Goal: Transaction & Acquisition: Purchase product/service

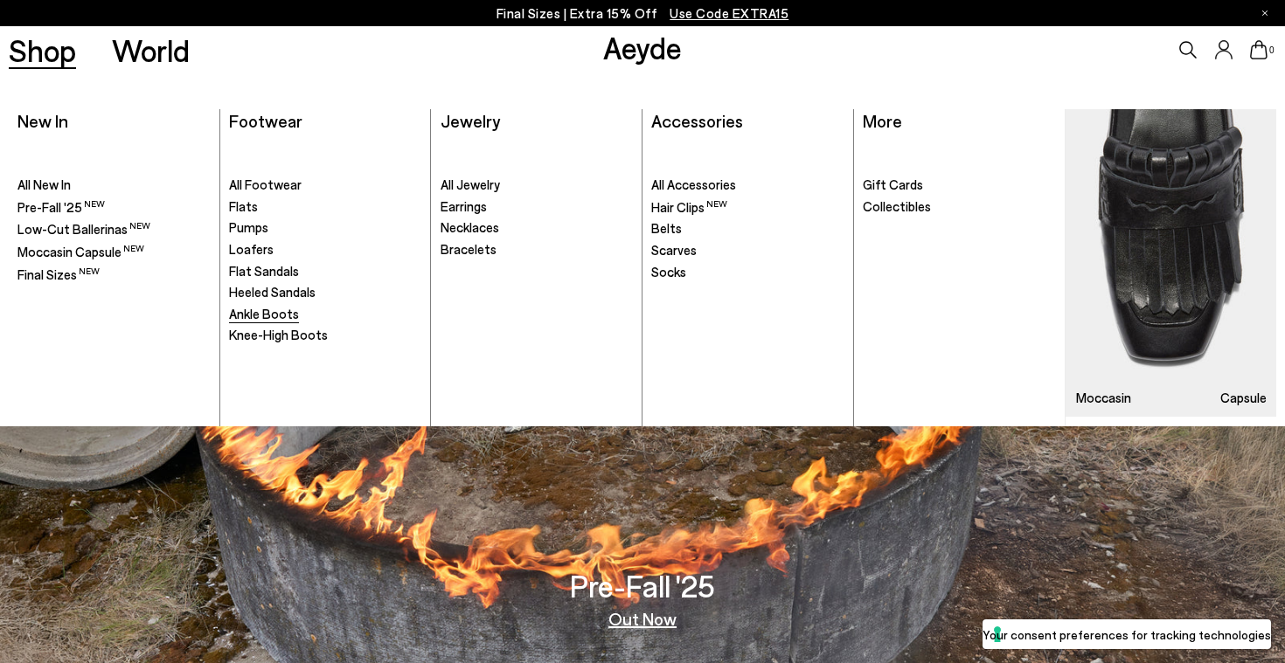
click at [269, 313] on span "Ankle Boots" at bounding box center [264, 314] width 70 height 16
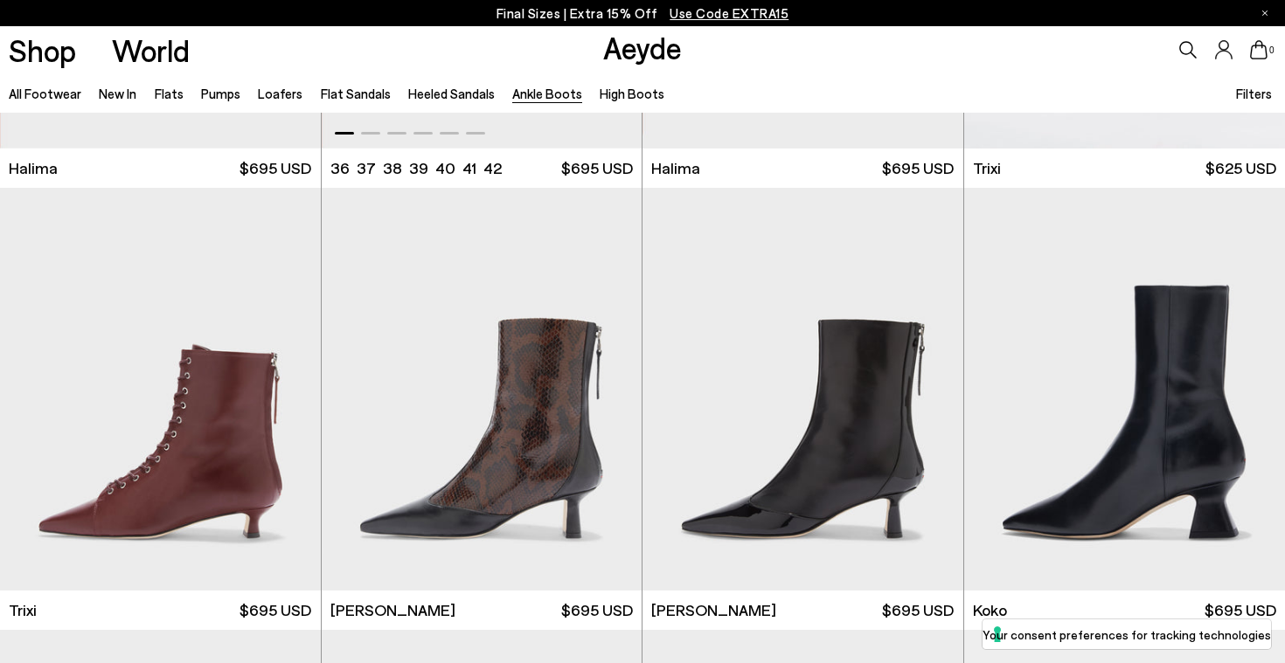
scroll to position [368, 0]
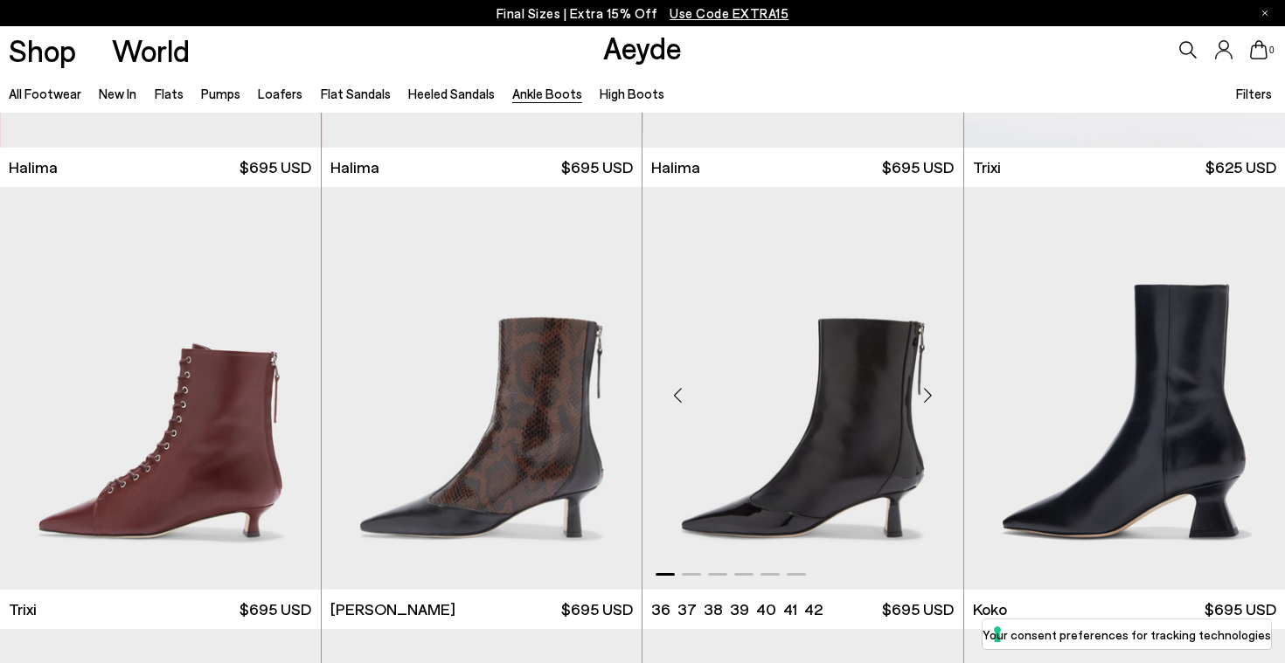
click at [863, 460] on img "1 / 6" at bounding box center [802, 388] width 321 height 403
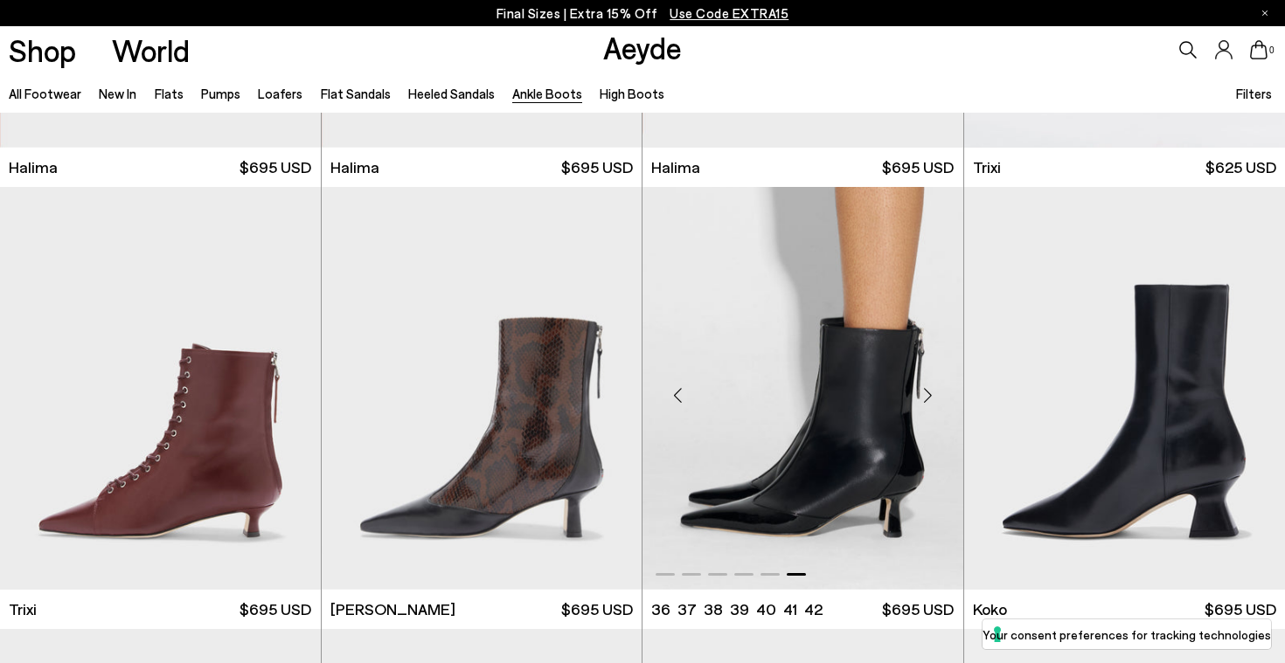
click at [846, 451] on div at bounding box center [802, 388] width 321 height 403
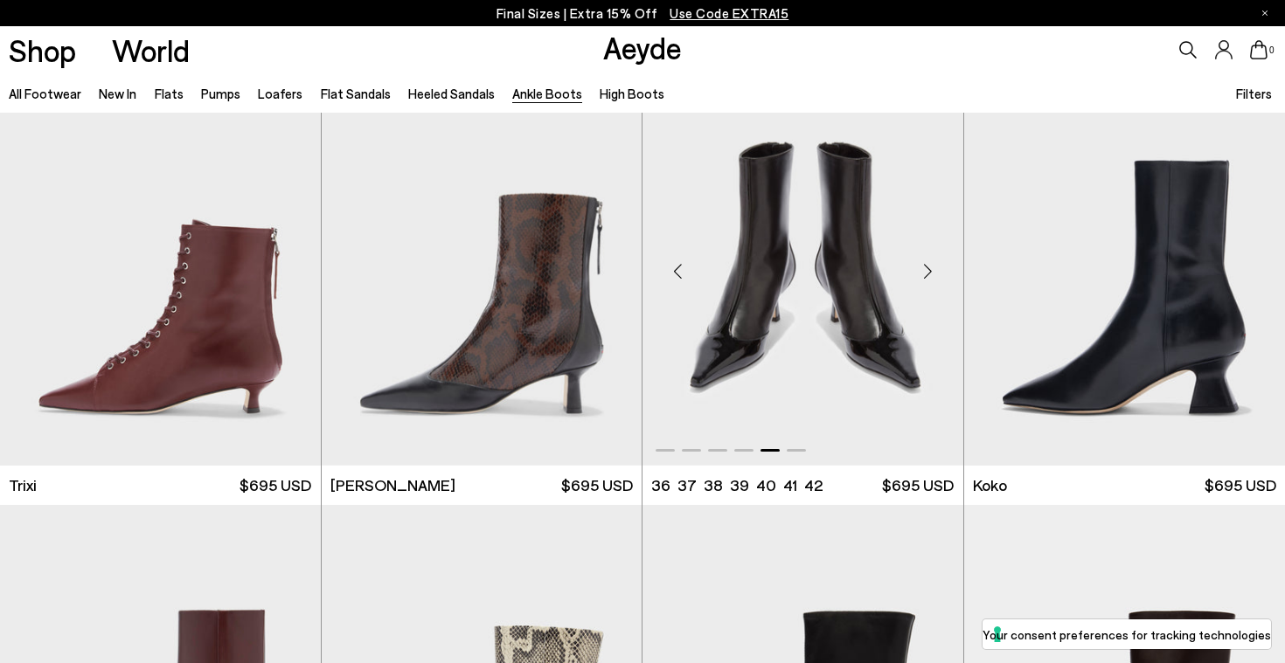
scroll to position [494, 0]
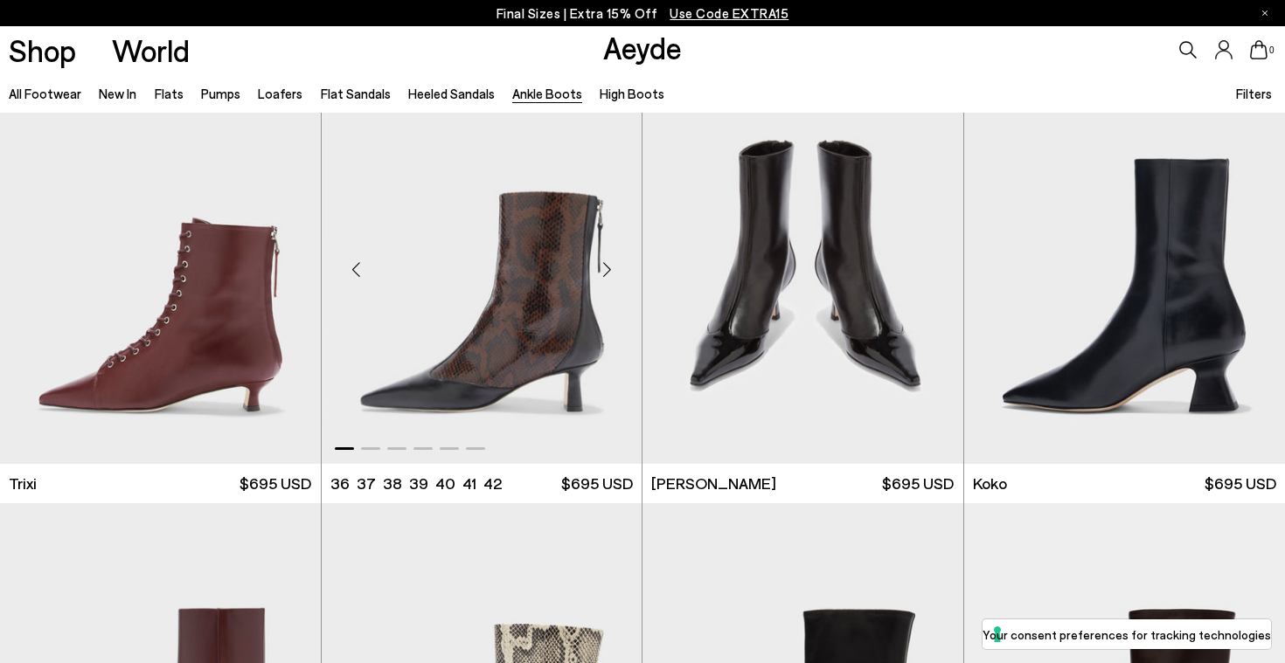
click at [527, 358] on img "1 / 6" at bounding box center [482, 262] width 321 height 403
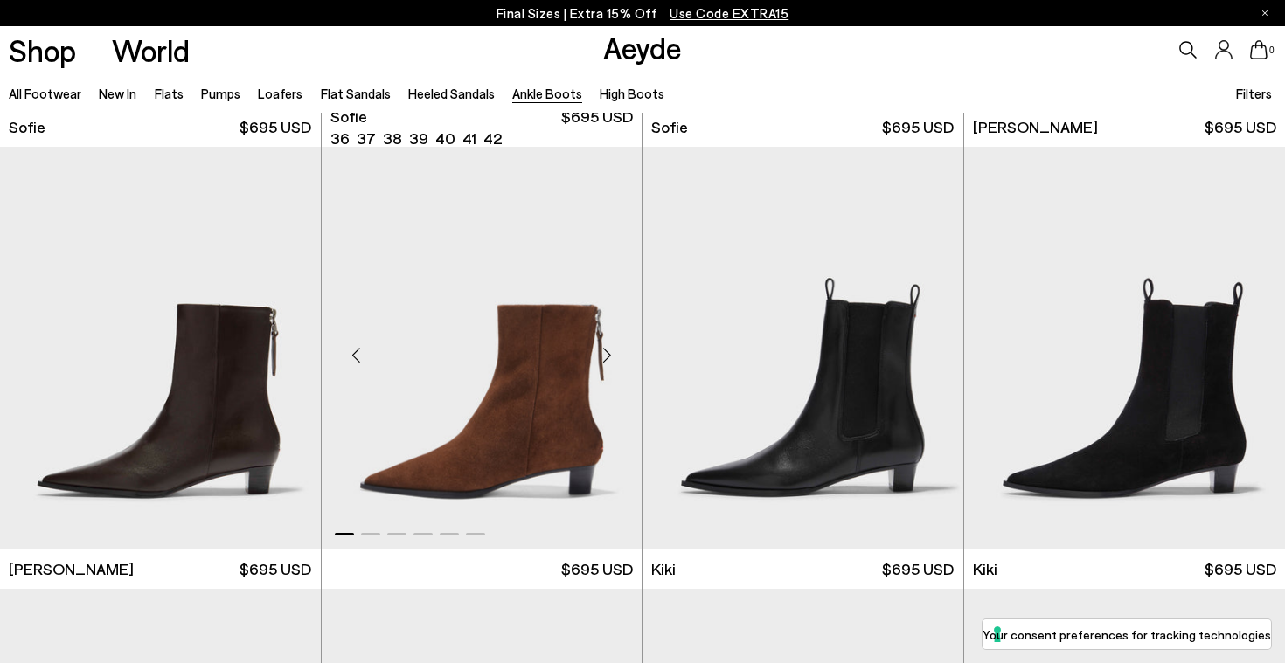
scroll to position [2174, 0]
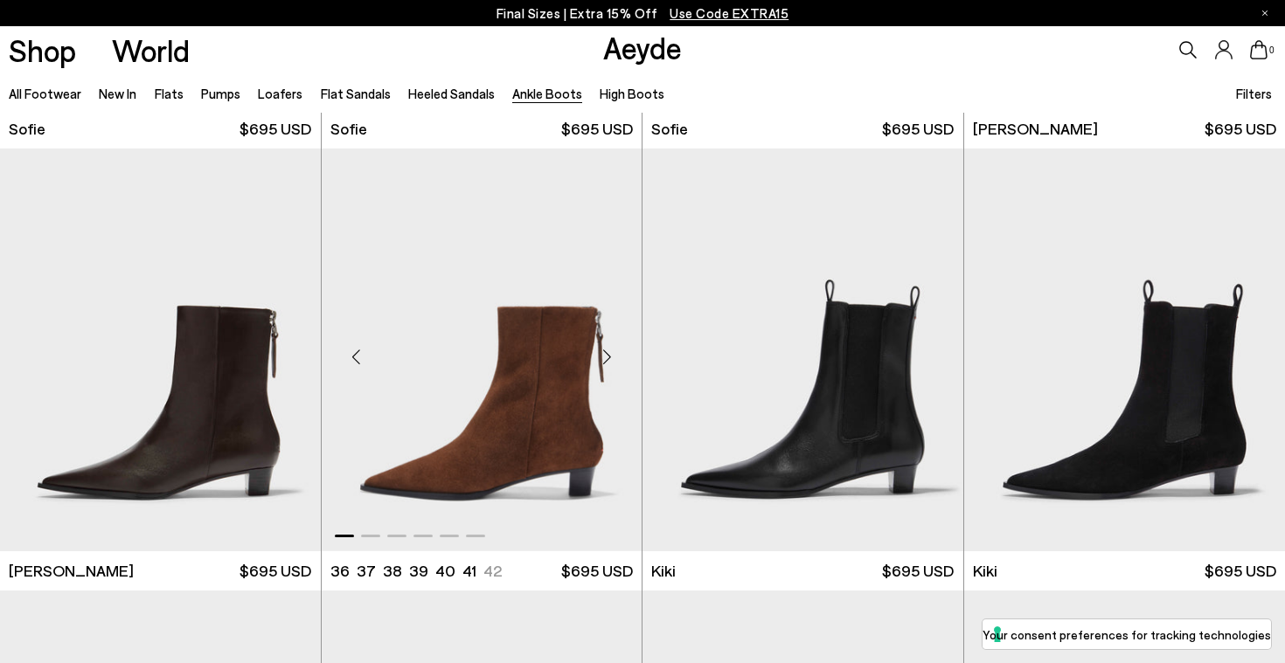
click at [534, 364] on img "1 / 6" at bounding box center [482, 350] width 321 height 403
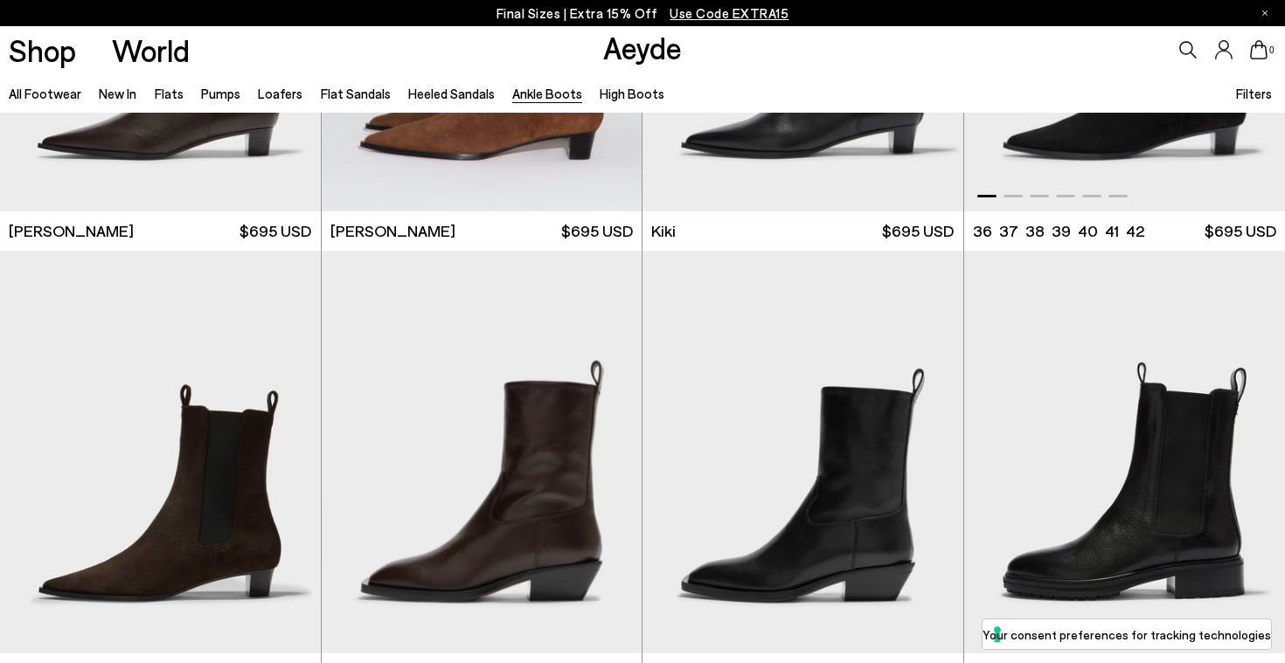
scroll to position [2512, 0]
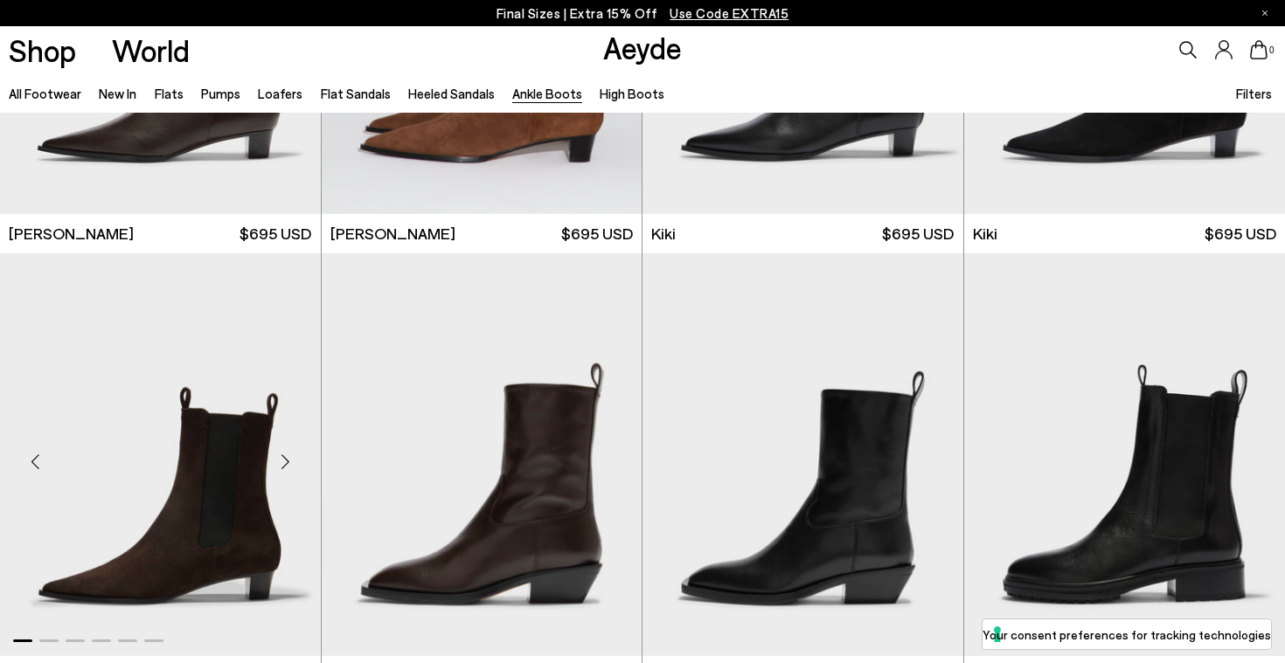
click at [247, 479] on img "1 / 6" at bounding box center [160, 454] width 321 height 403
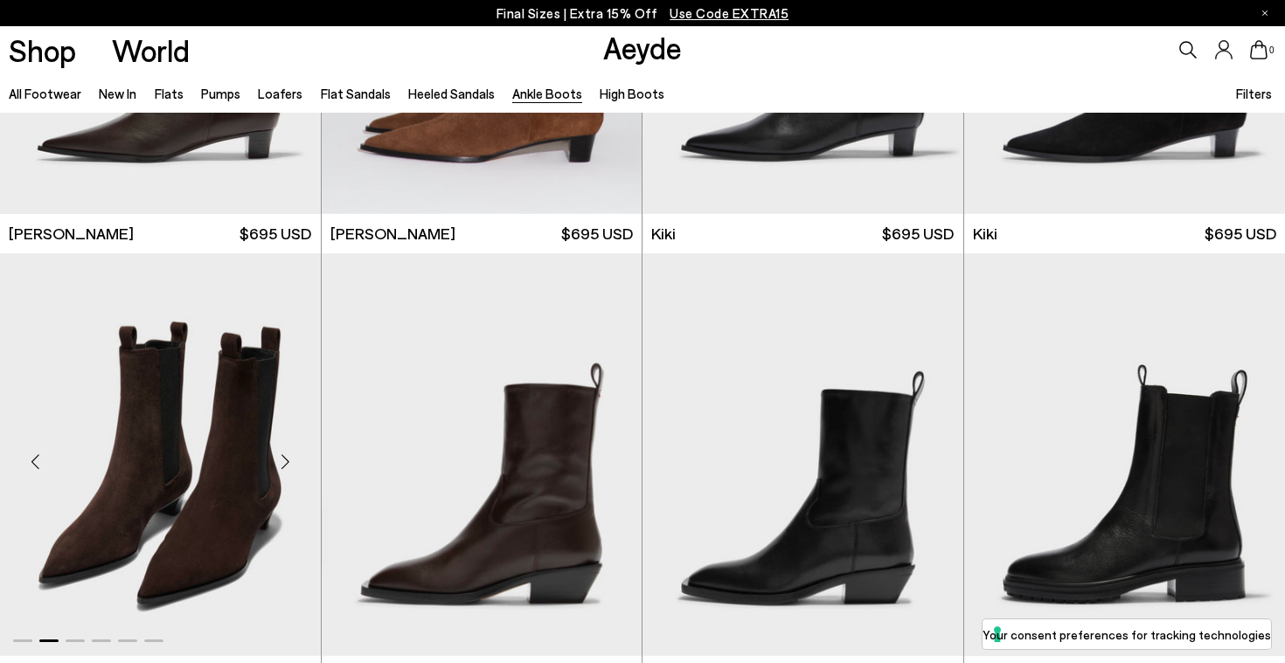
click at [205, 551] on img "2 / 6" at bounding box center [160, 454] width 321 height 403
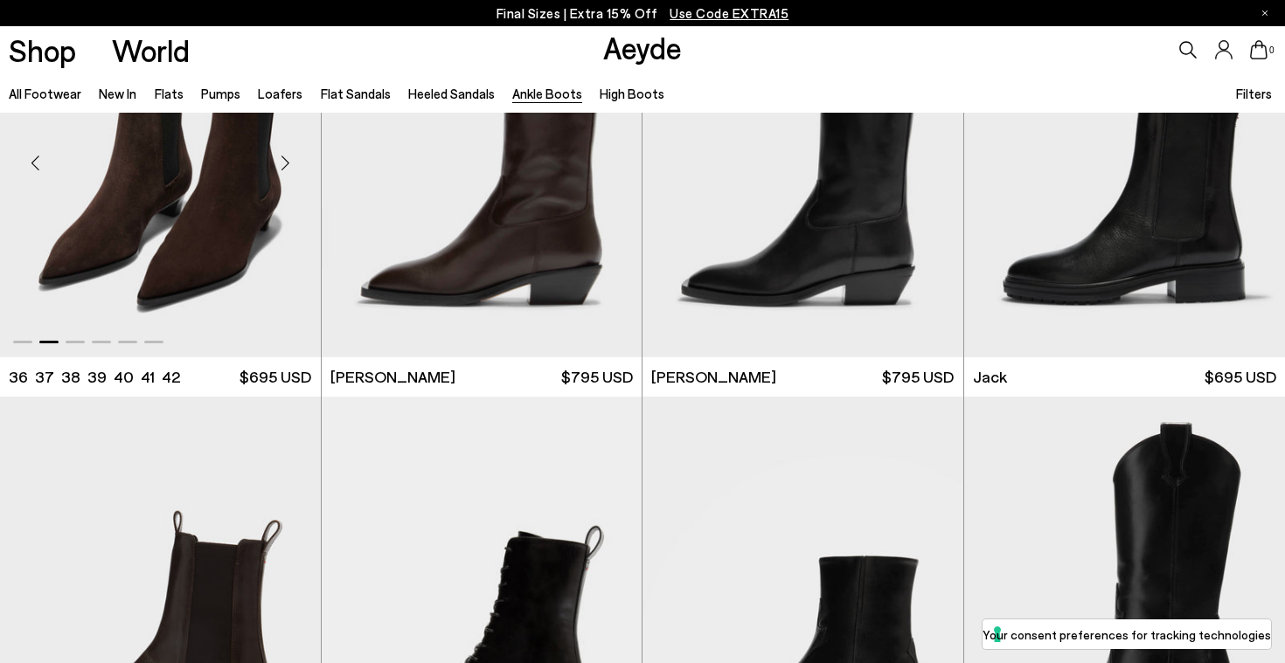
scroll to position [2805, 0]
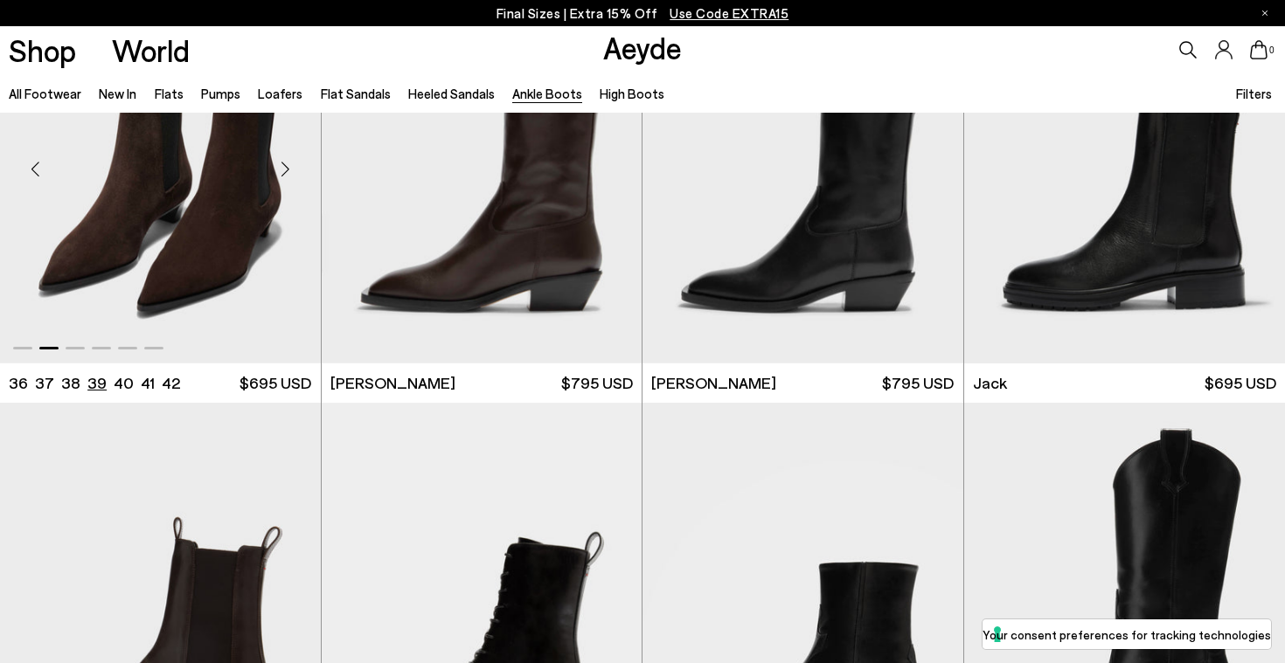
click at [92, 378] on li "39" at bounding box center [96, 383] width 19 height 22
click at [198, 276] on img "2 / 6" at bounding box center [160, 162] width 321 height 403
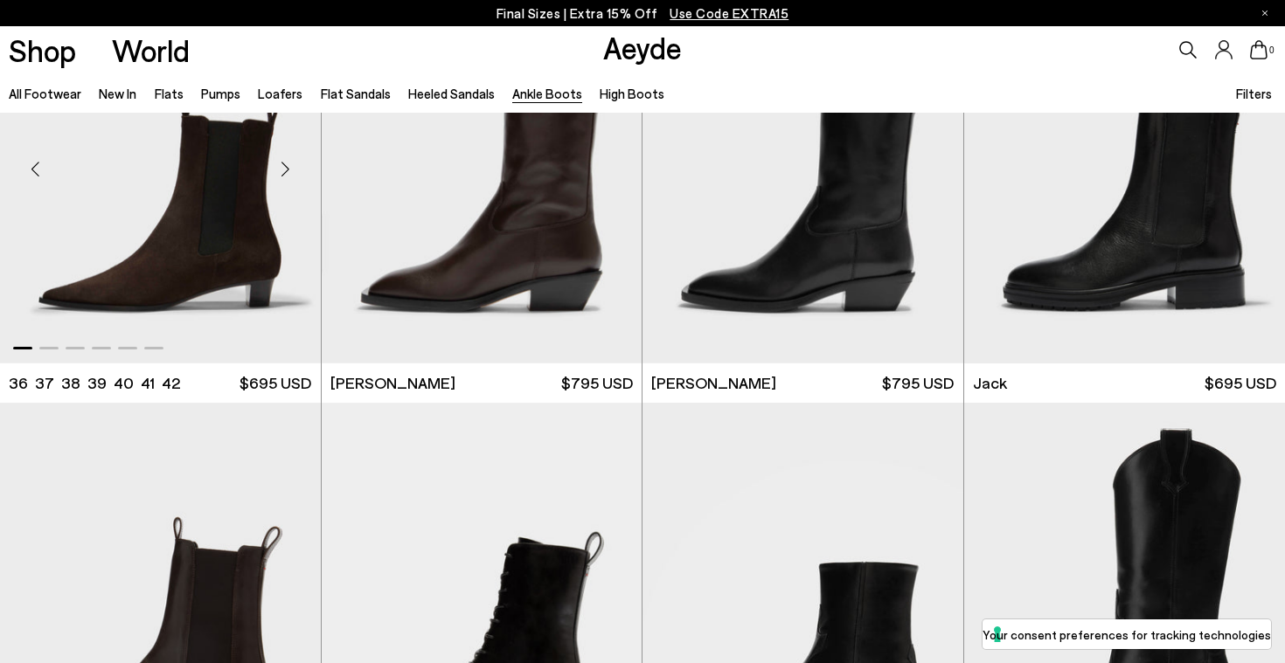
click at [274, 374] on span "$695 USD" at bounding box center [275, 383] width 72 height 22
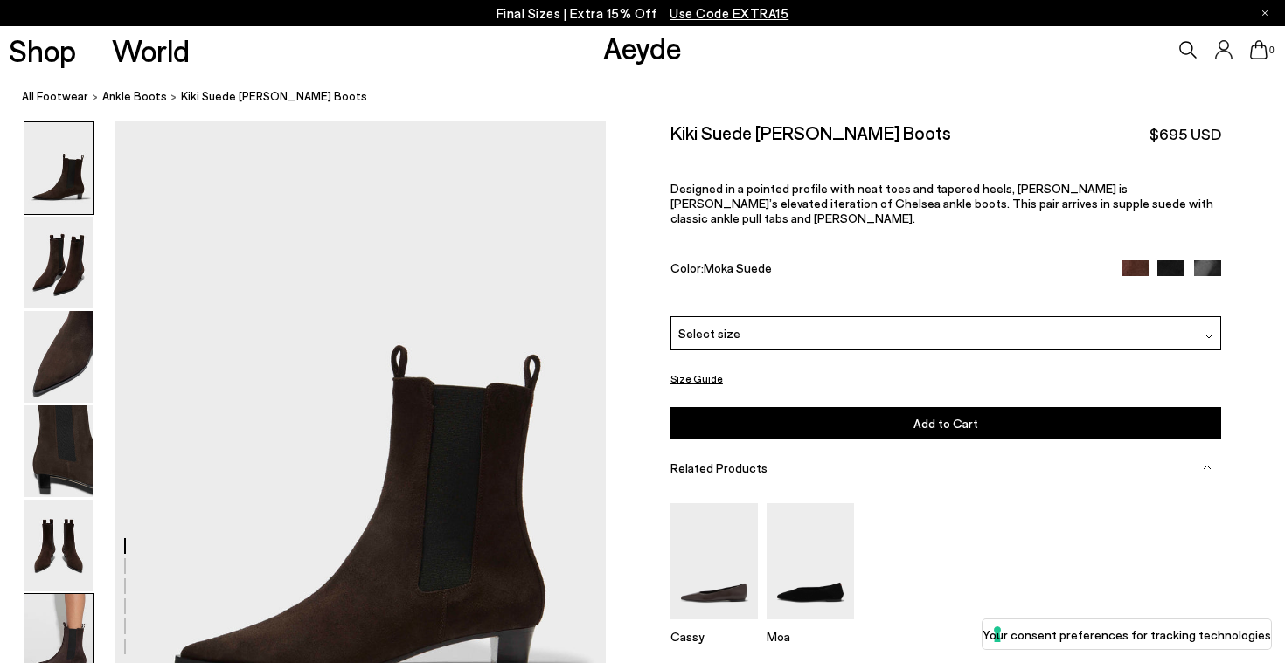
click at [75, 616] on img at bounding box center [58, 640] width 68 height 92
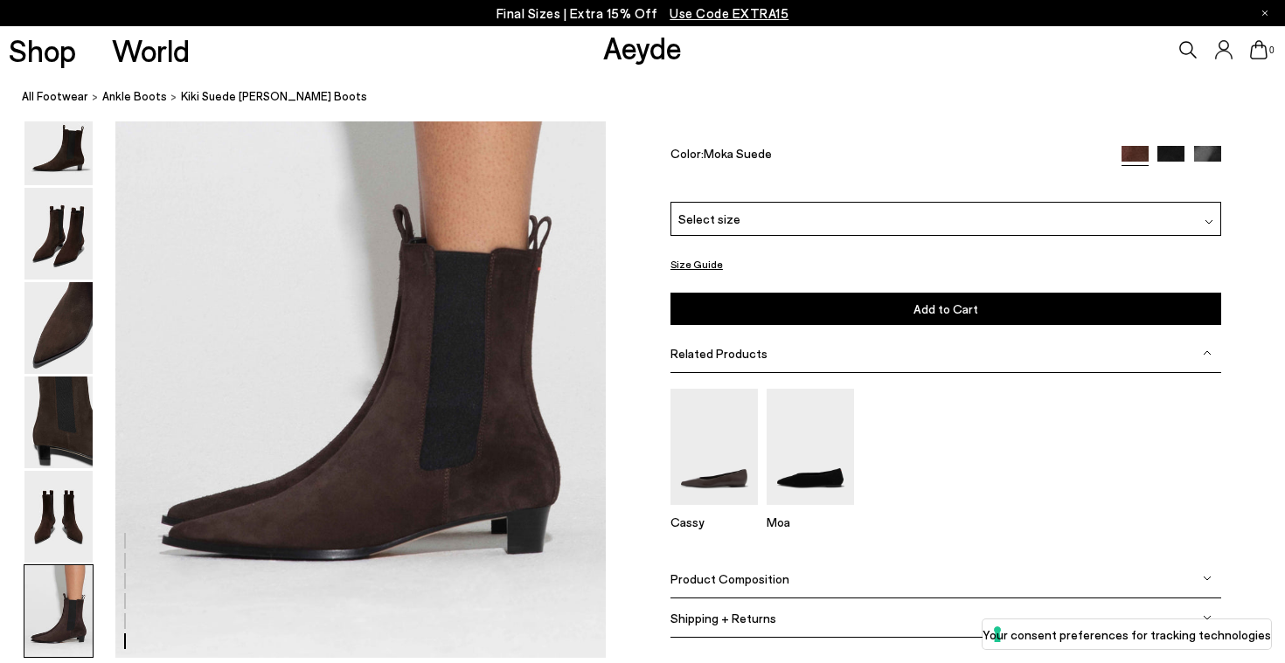
scroll to position [3406, 0]
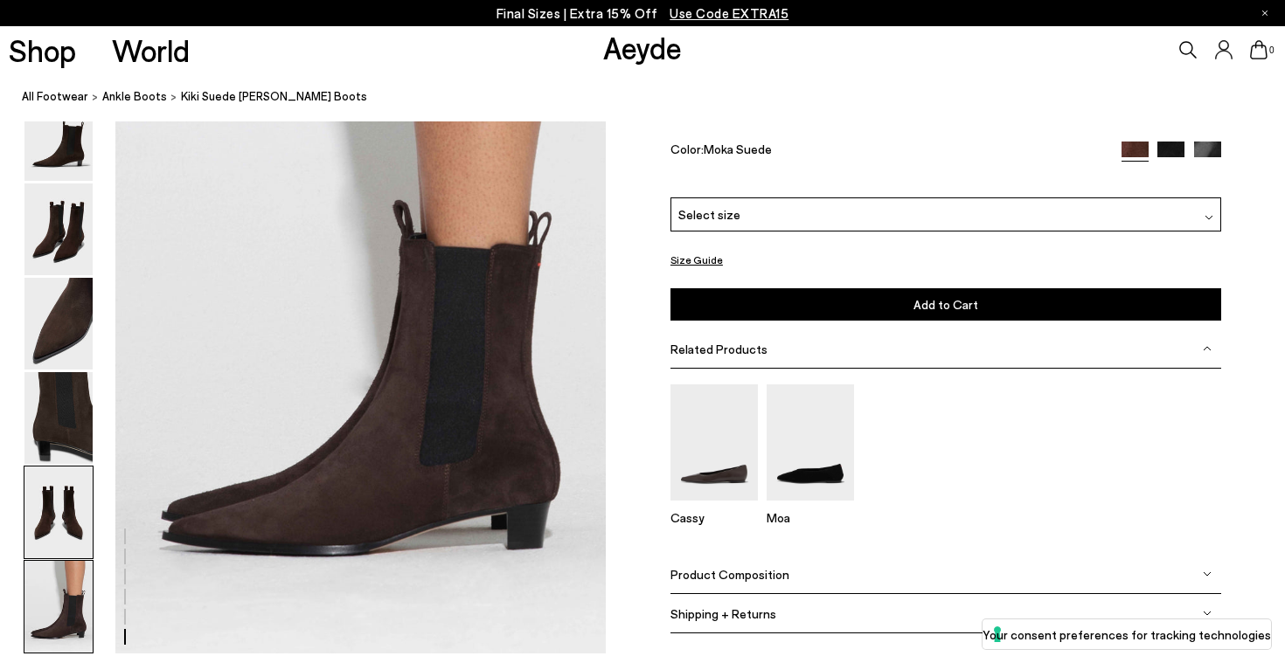
click at [61, 534] on img at bounding box center [58, 513] width 68 height 92
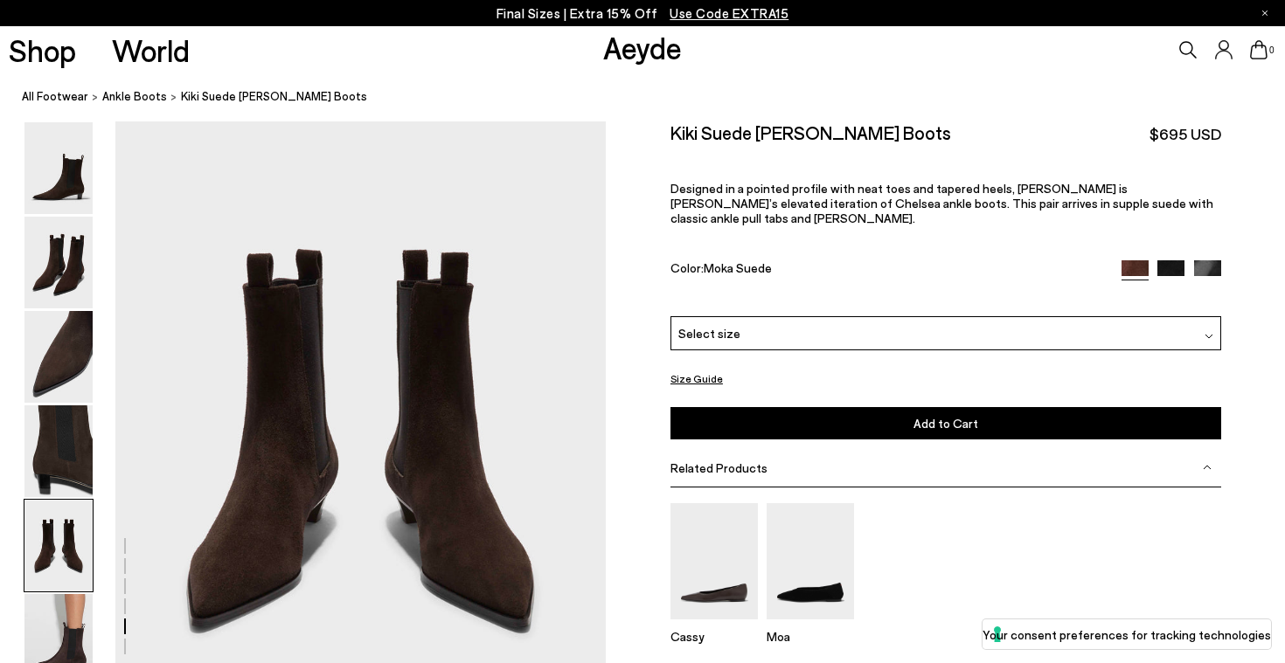
scroll to position [2629, 0]
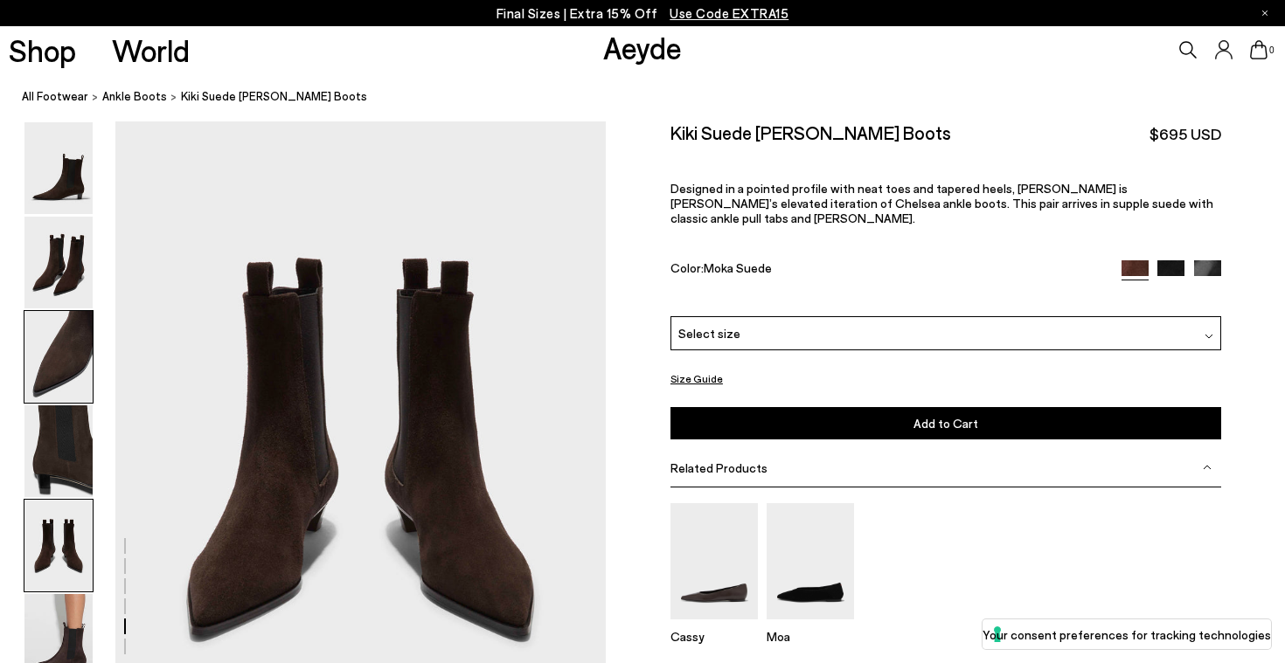
click at [65, 372] on img at bounding box center [58, 357] width 68 height 92
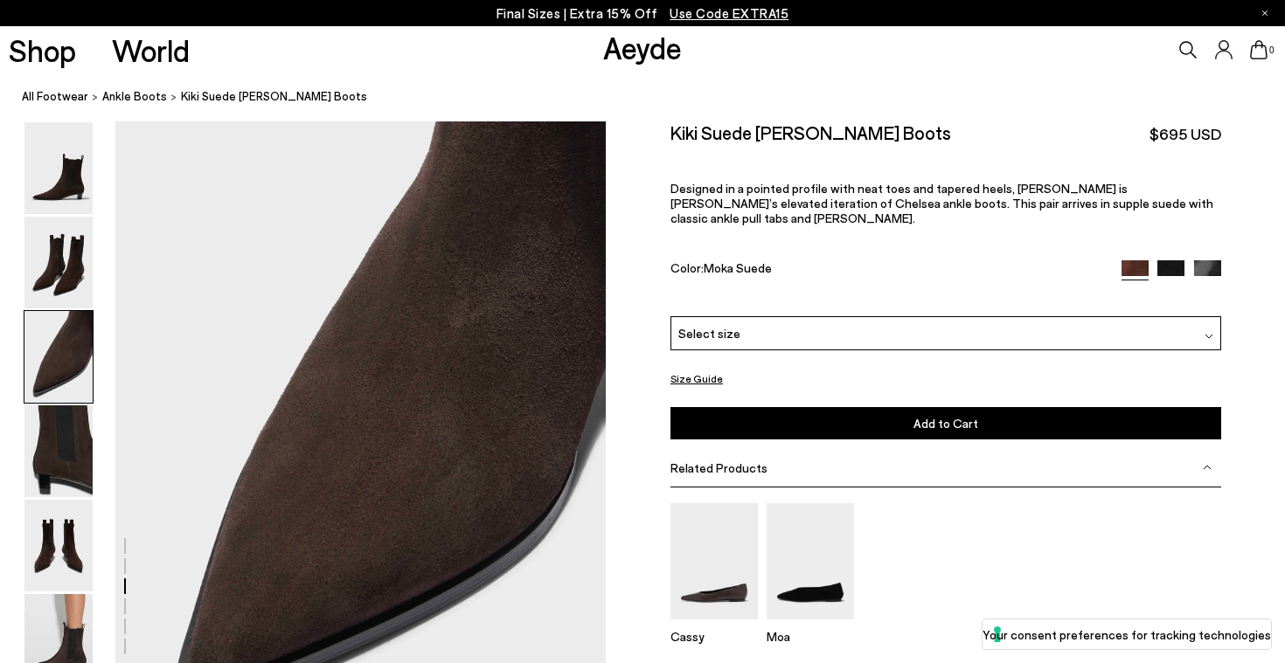
scroll to position [1315, 0]
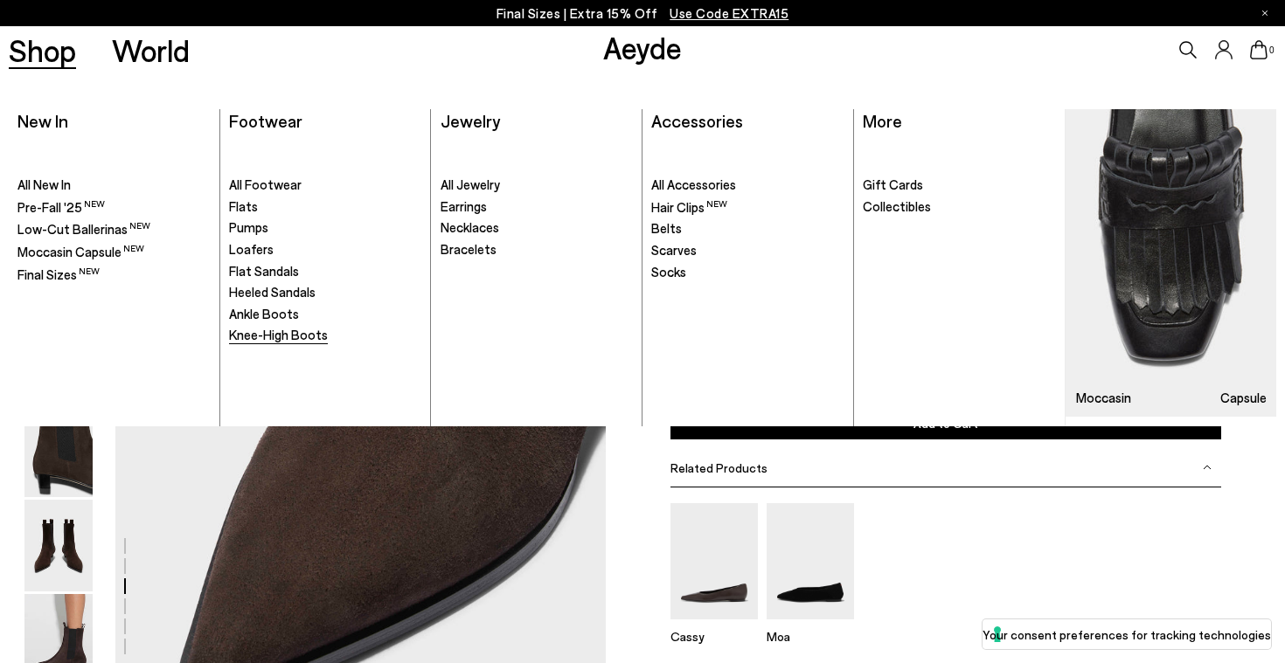
click at [293, 336] on span "Knee-High Boots" at bounding box center [278, 335] width 99 height 16
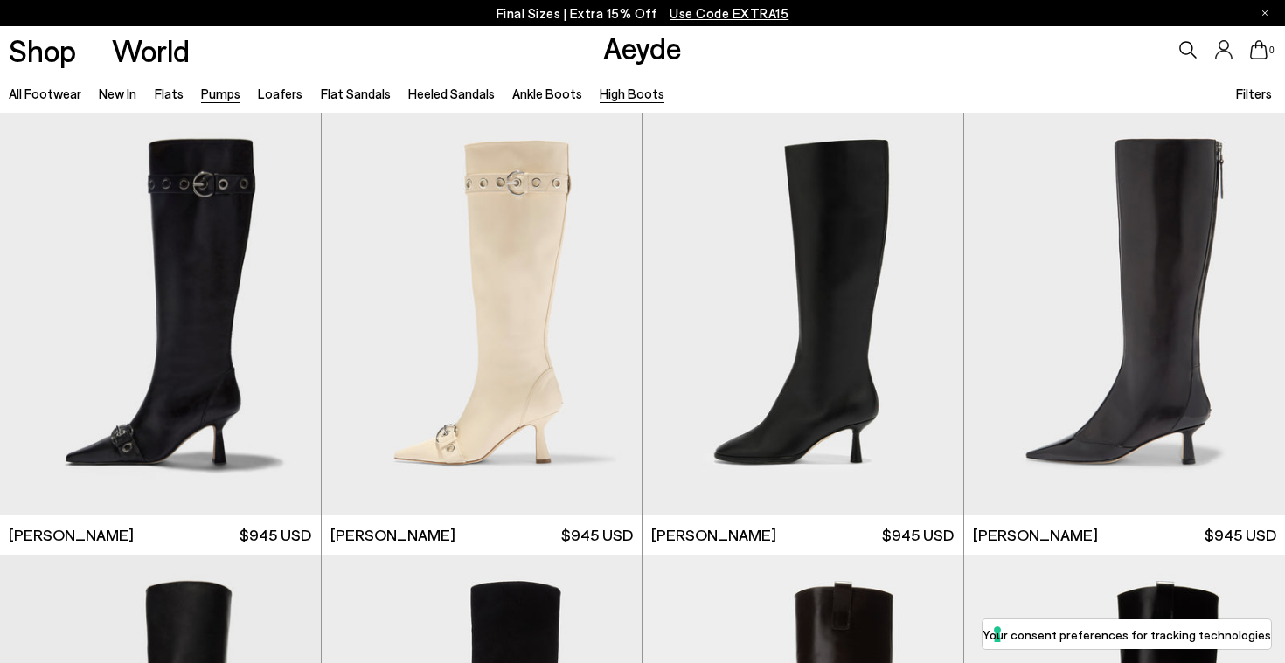
click at [220, 93] on link "Pumps" at bounding box center [220, 94] width 39 height 16
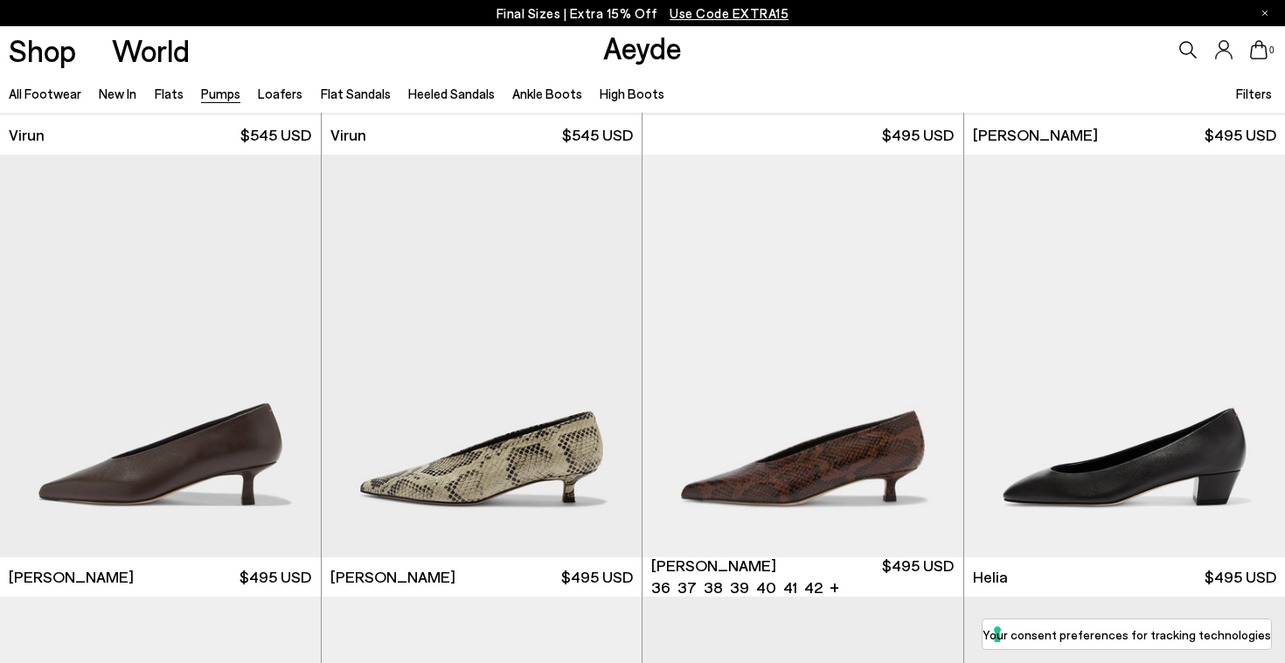
scroll to position [401, 0]
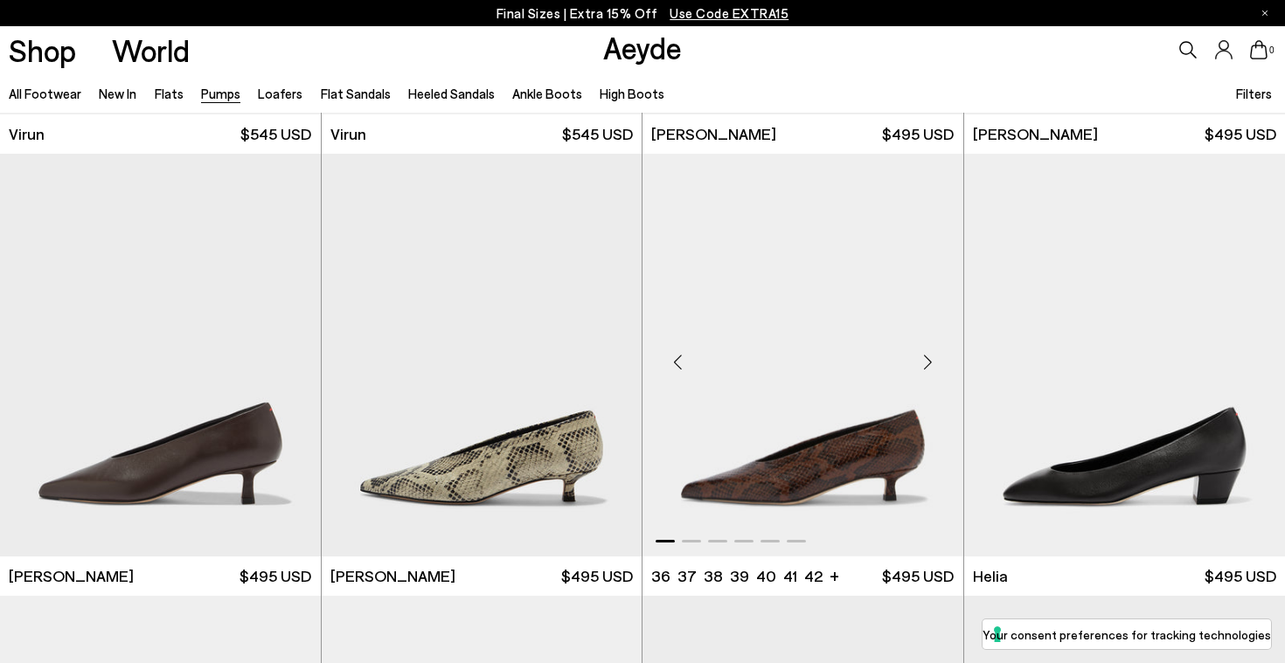
click at [827, 450] on img "1 / 6" at bounding box center [802, 355] width 321 height 403
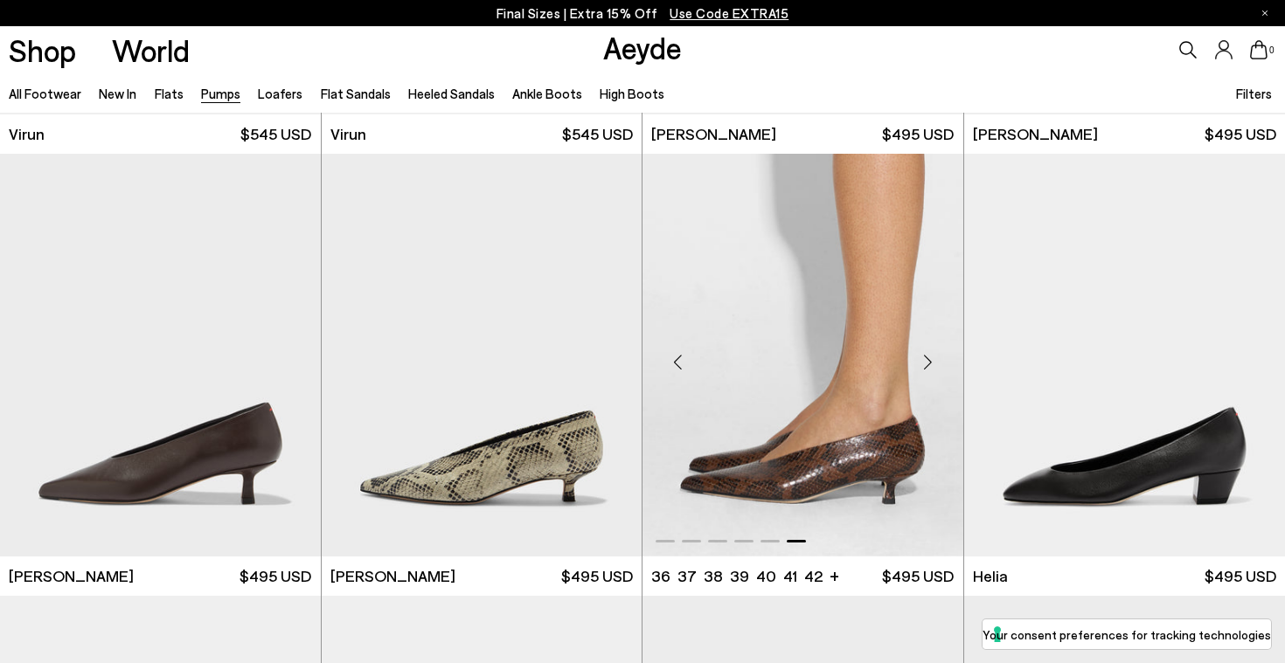
click at [835, 479] on img "6 / 6" at bounding box center [802, 355] width 321 height 403
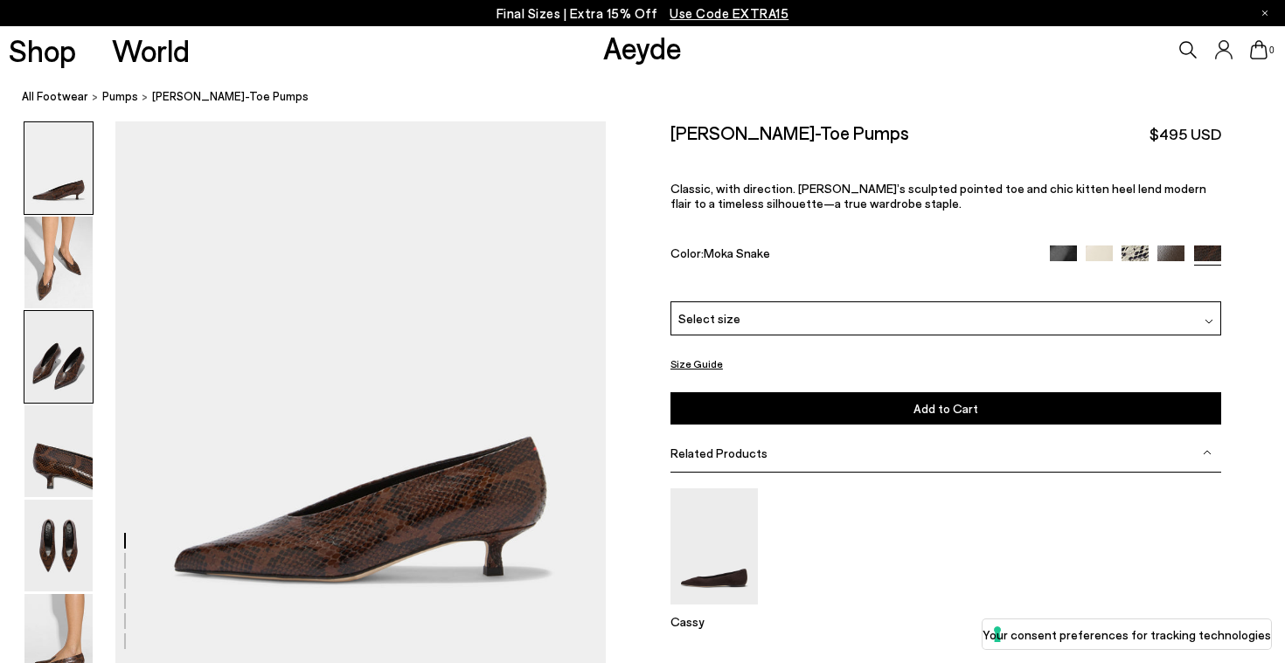
click at [57, 367] on img at bounding box center [58, 357] width 68 height 92
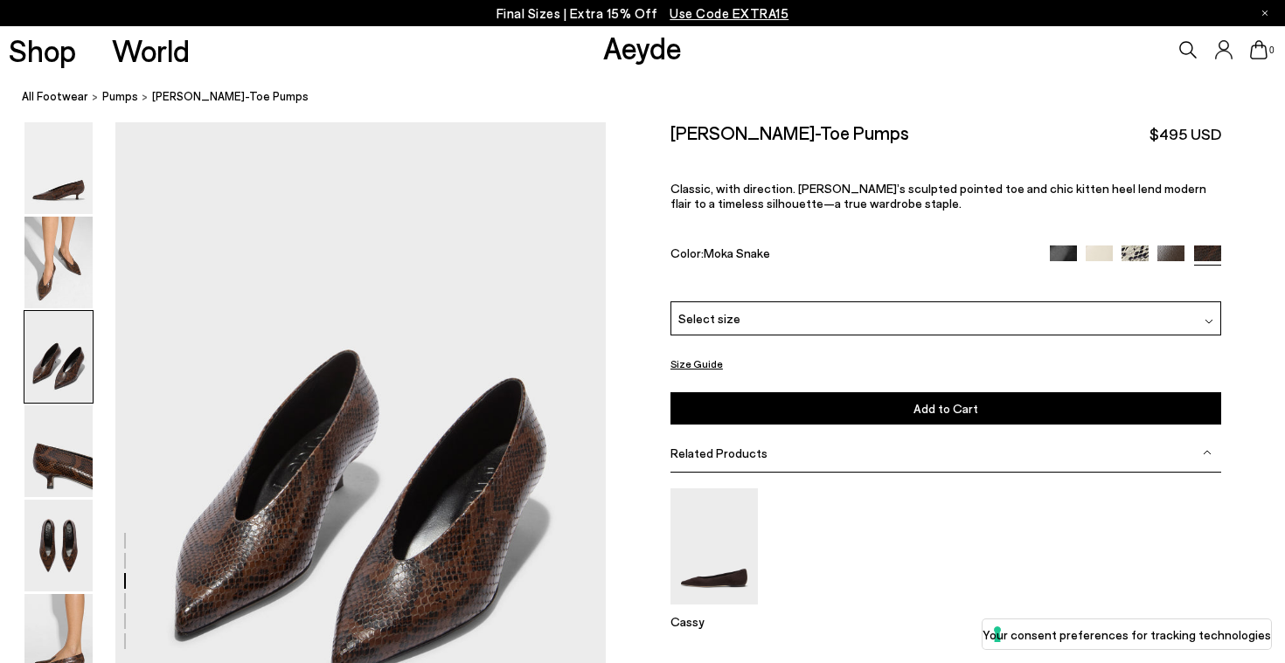
scroll to position [1203, 0]
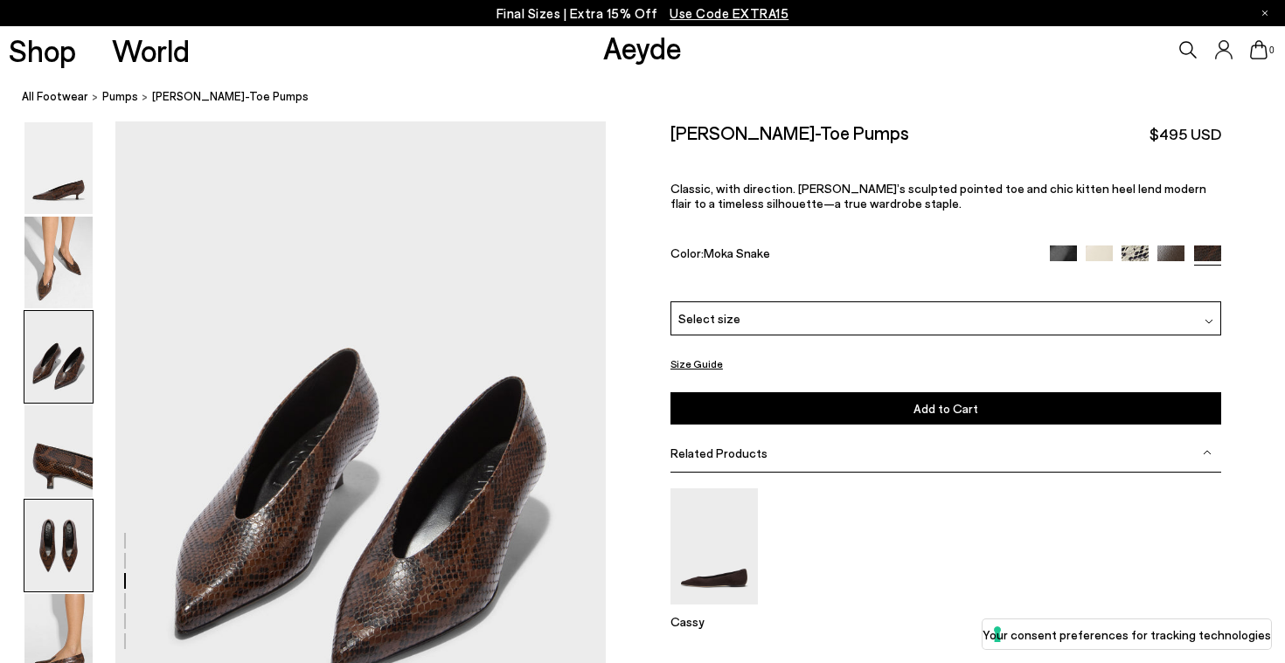
click at [61, 545] on img at bounding box center [58, 546] width 68 height 92
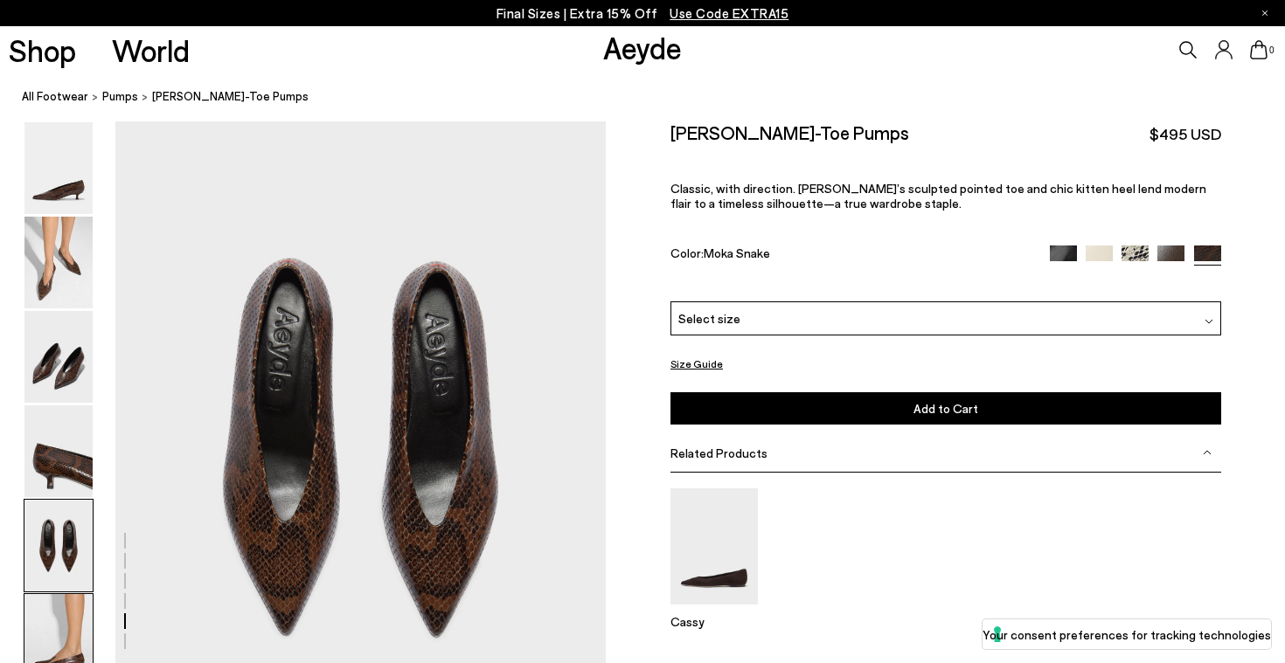
click at [62, 616] on img at bounding box center [58, 640] width 68 height 92
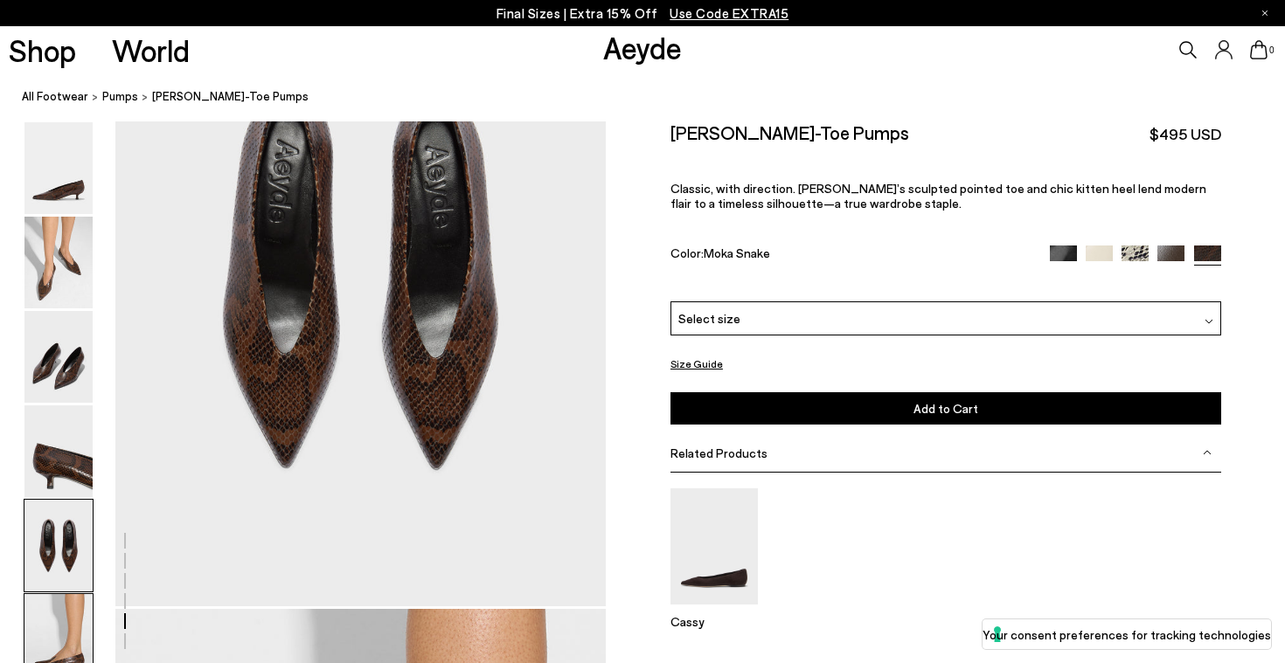
scroll to position [2636, 0]
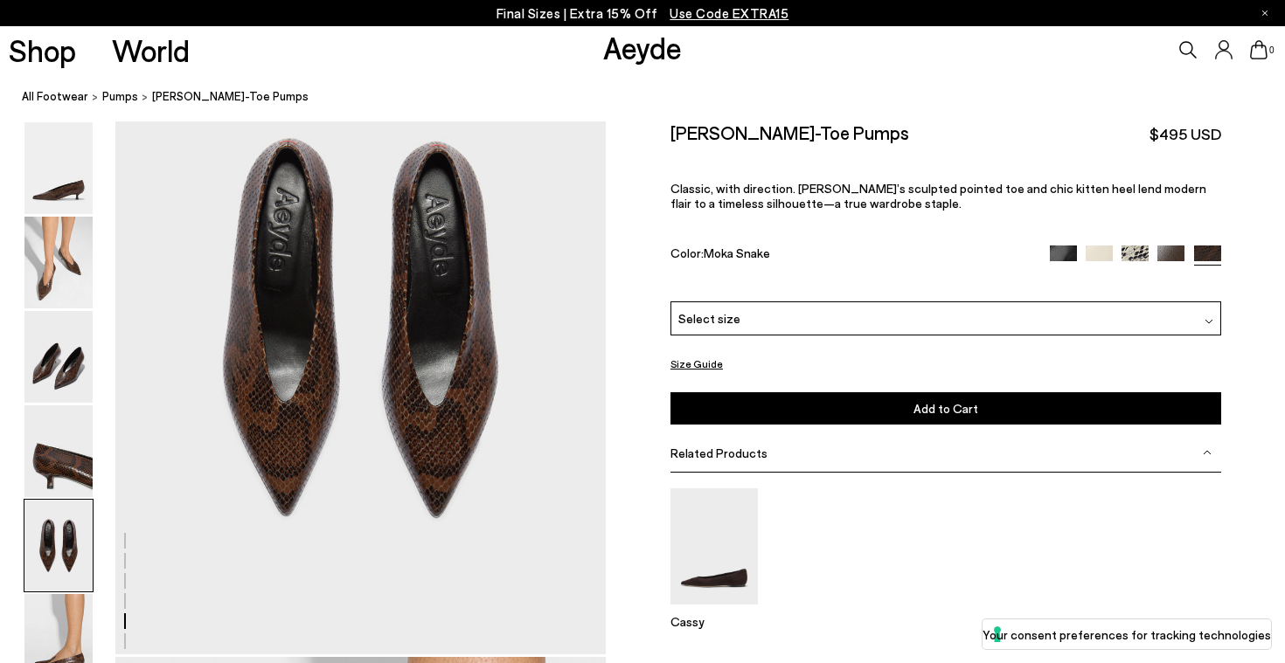
click at [804, 302] on div "Select size" at bounding box center [945, 319] width 551 height 34
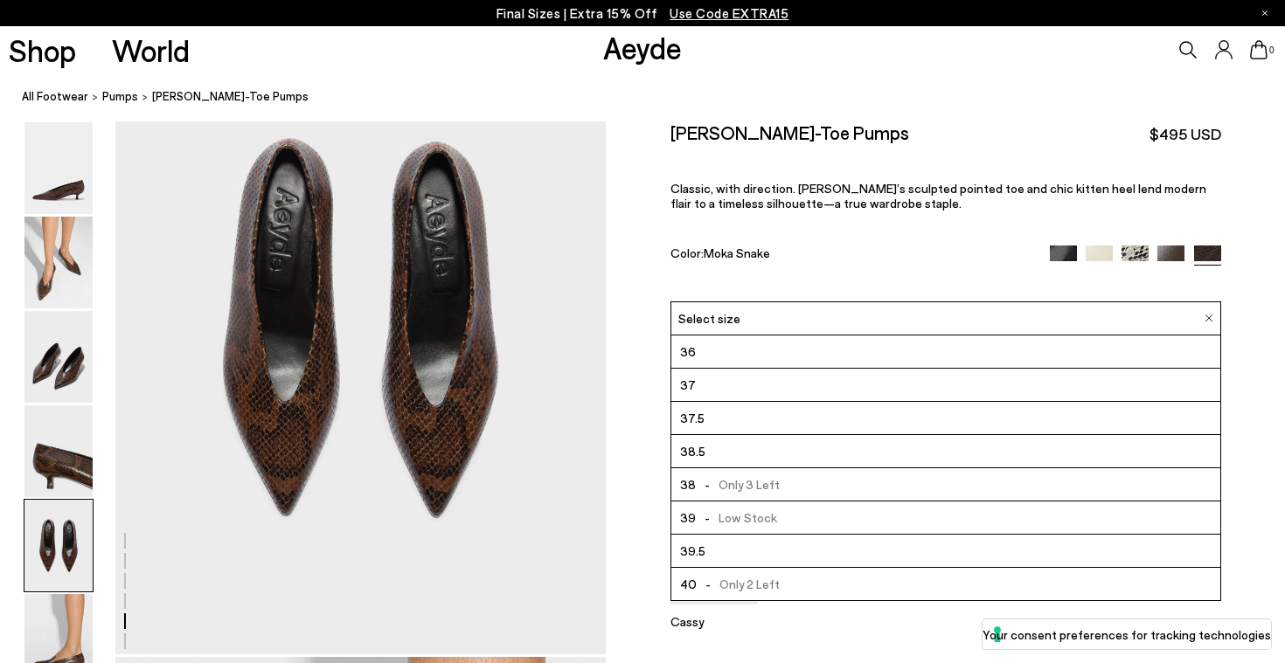
click at [766, 435] on li "38.5" at bounding box center [945, 451] width 549 height 33
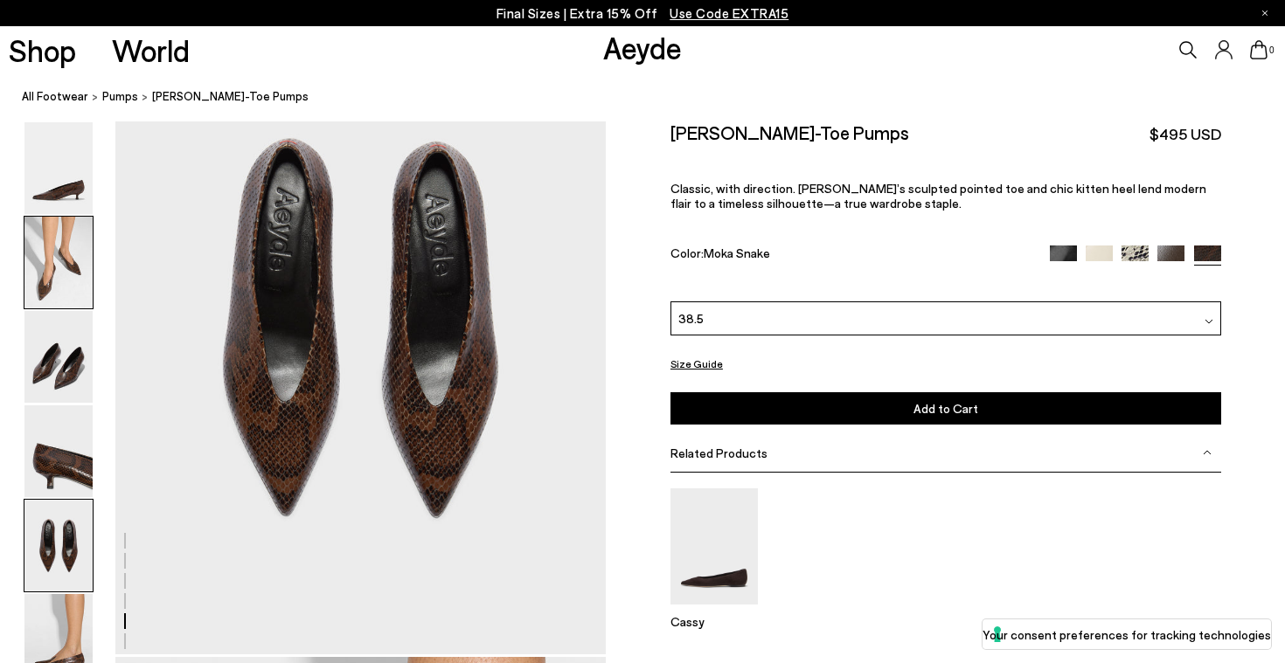
click at [78, 276] on img at bounding box center [58, 263] width 68 height 92
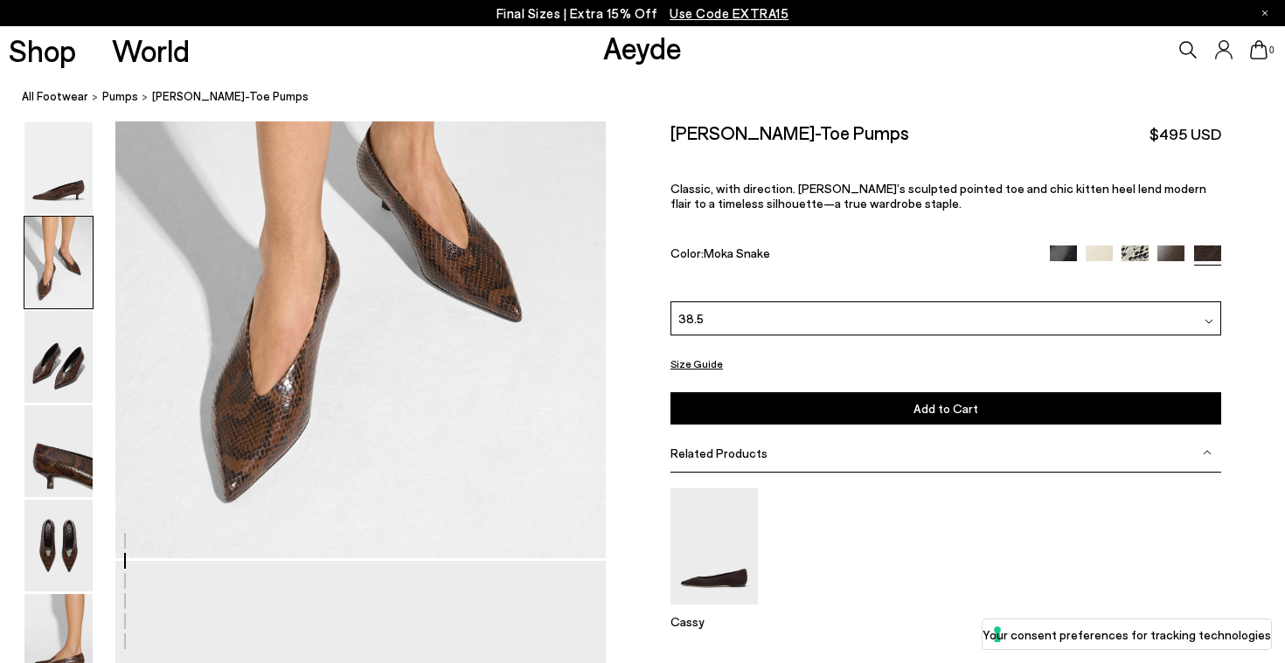
scroll to position [764, 0]
